Goal: Find specific page/section: Find specific page/section

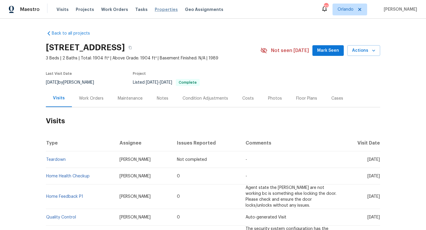
click at [155, 8] on span "Properties" at bounding box center [166, 10] width 23 height 6
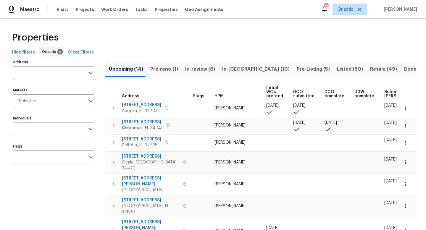
click at [59, 130] on input "Individuals" at bounding box center [49, 129] width 72 height 14
type input "carl"
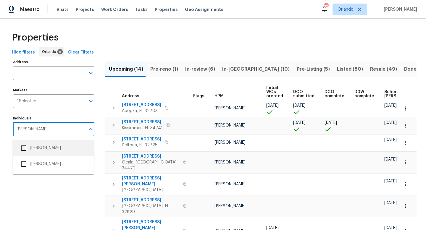
click at [52, 147] on li "[PERSON_NAME]" at bounding box center [53, 148] width 72 height 12
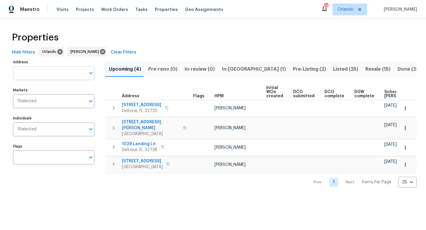
click at [56, 75] on input "Address" at bounding box center [49, 73] width 72 height 14
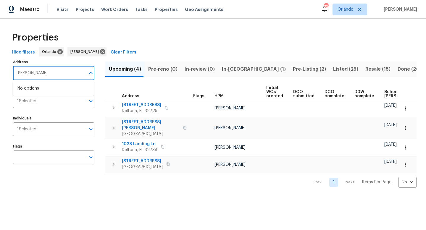
type input "courtland"
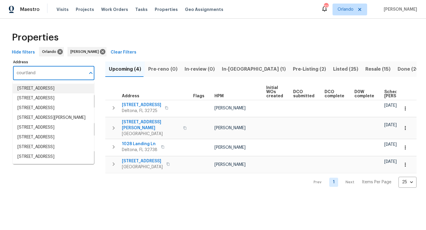
click at [47, 89] on li "1877 Courtland Blvd Deltona FL 32738" at bounding box center [53, 89] width 81 height 10
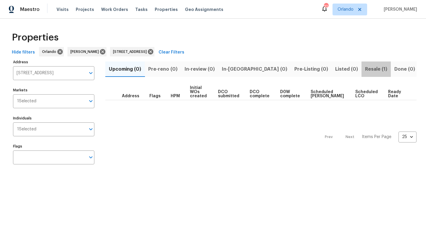
click at [365, 66] on span "Resale (1)" at bounding box center [376, 69] width 22 height 8
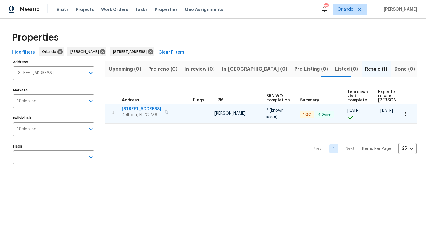
scroll to position [0, 7]
